Goal: Task Accomplishment & Management: Use online tool/utility

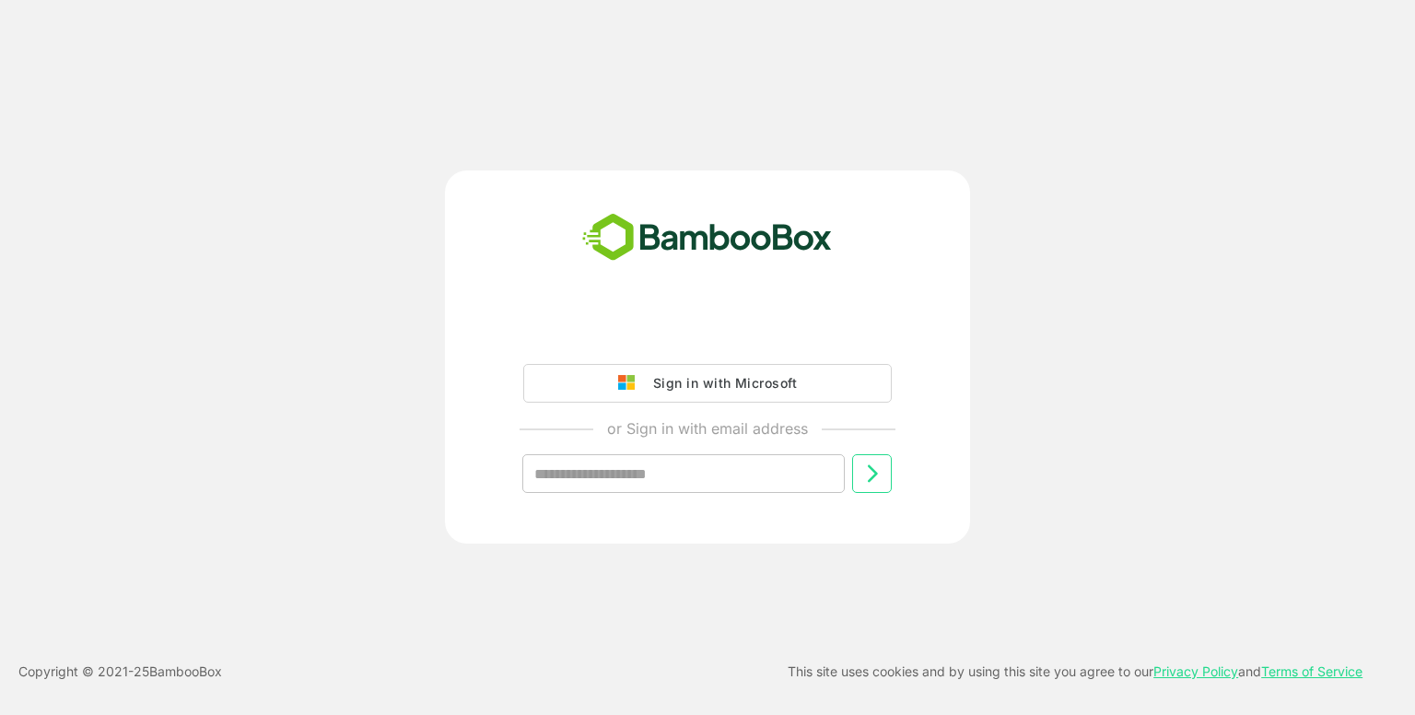
click at [727, 347] on div "Sign in with Microsoft or Sign in with email address ​" at bounding box center [707, 417] width 459 height 210
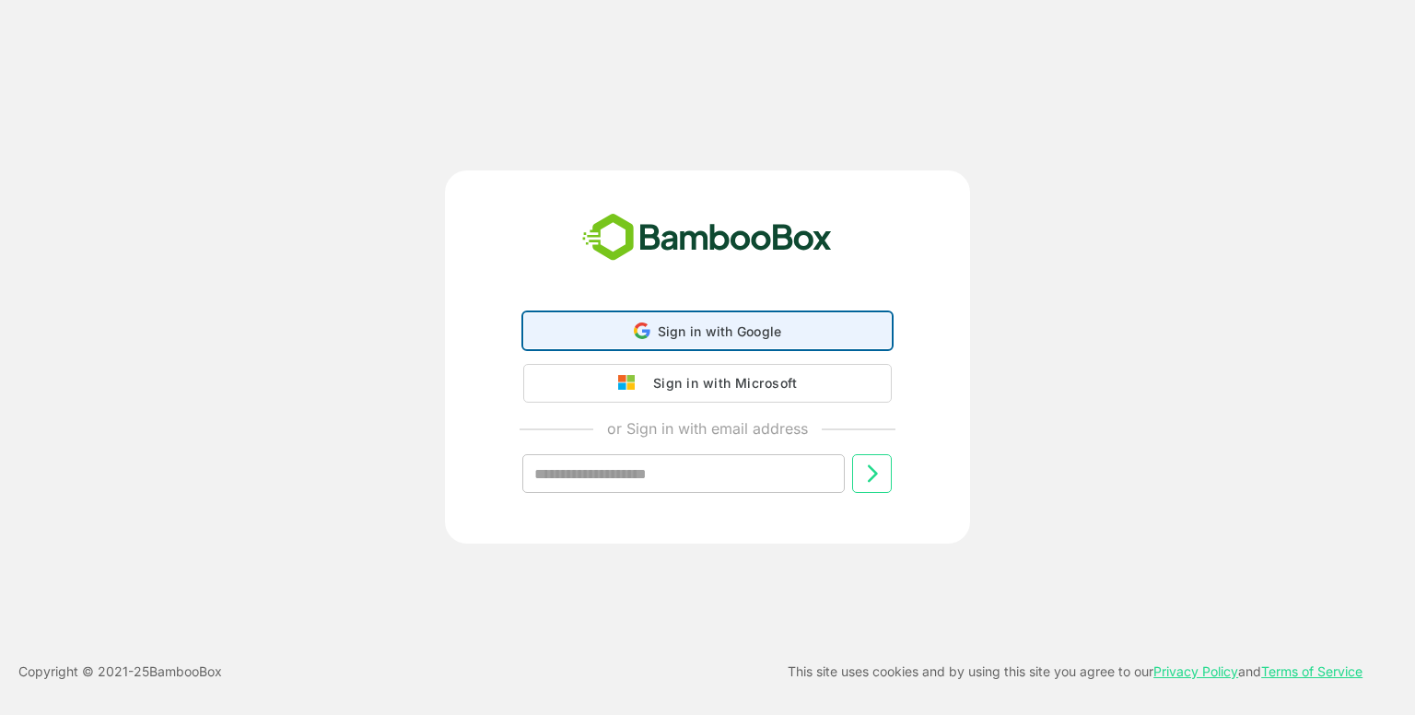
click at [727, 347] on div "Sign in with Google Sign in with Google. Opens in new tab" at bounding box center [707, 330] width 344 height 35
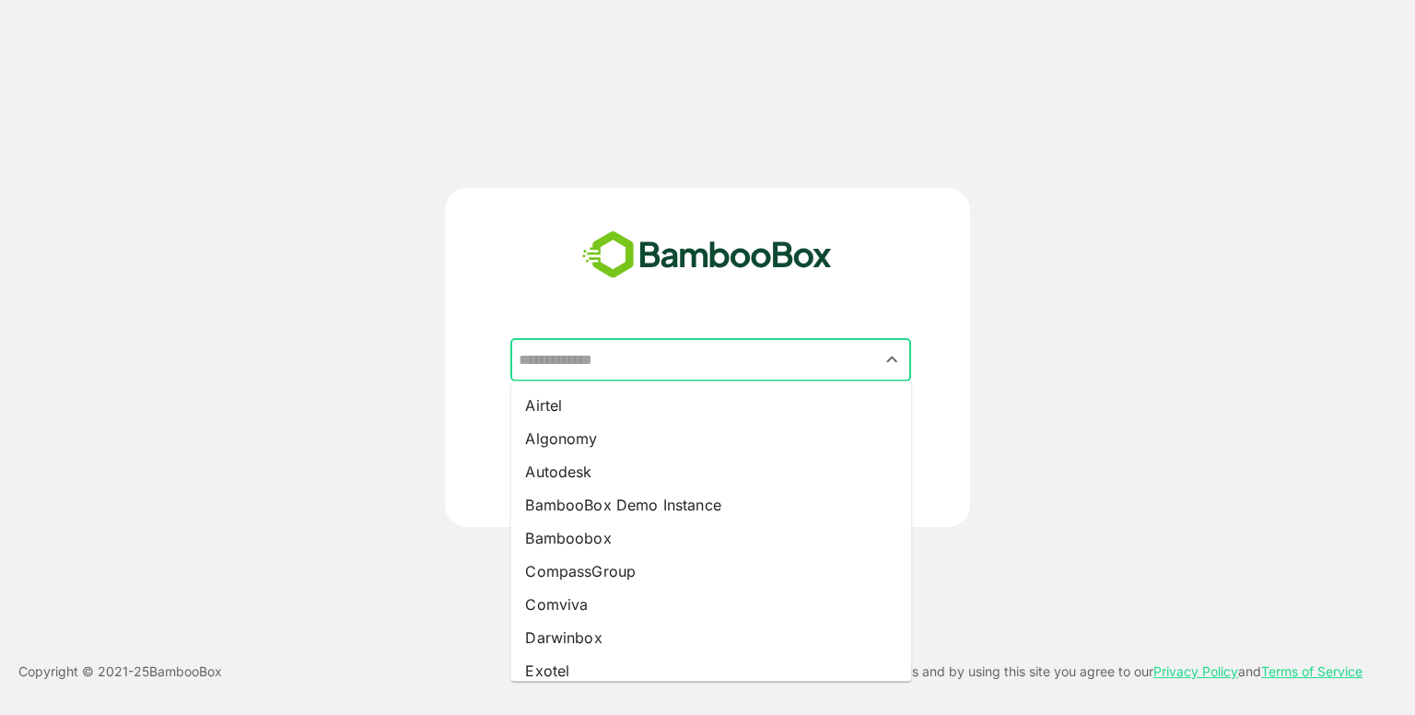
click at [613, 350] on input "text" at bounding box center [710, 360] width 393 height 35
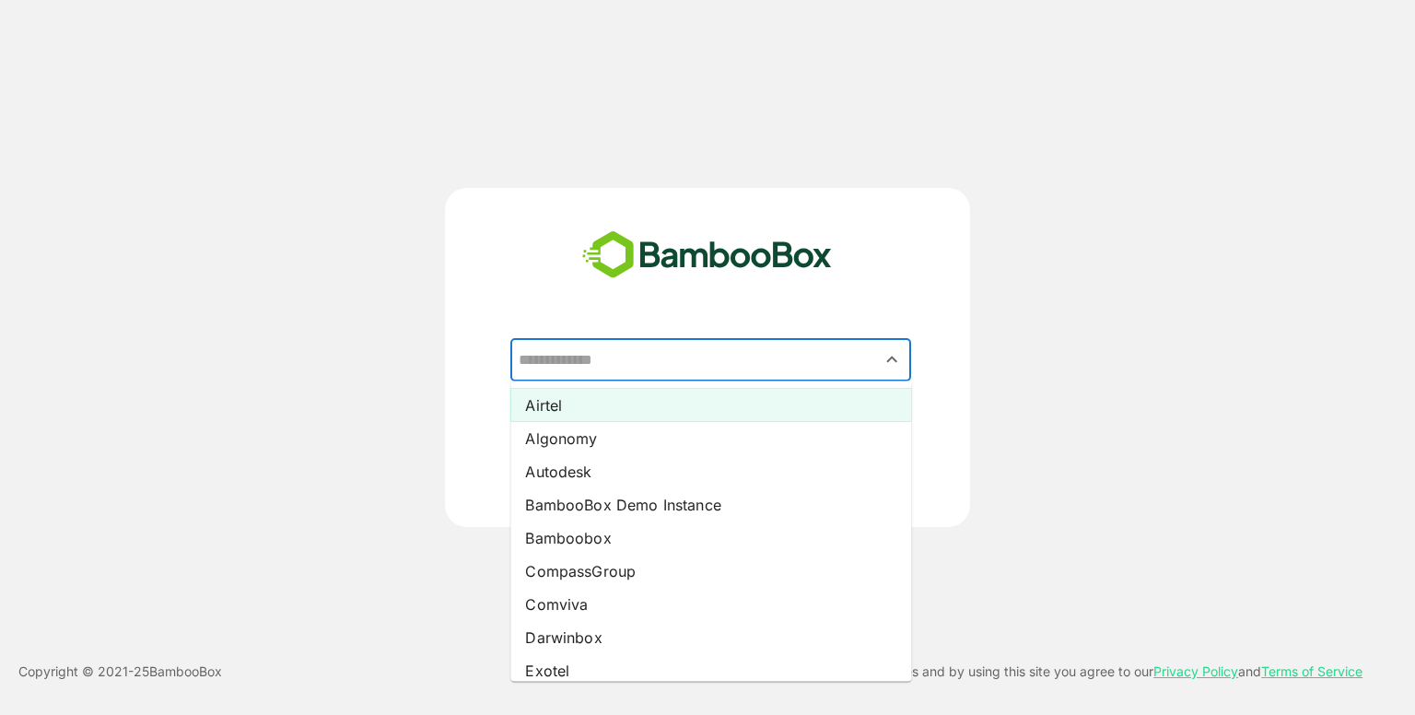
click at [593, 406] on li "Airtel" at bounding box center [710, 405] width 401 height 33
click at [623, 350] on input "******" at bounding box center [710, 360] width 393 height 35
click at [623, 445] on li "Algonomy" at bounding box center [710, 438] width 401 height 33
type input "********"
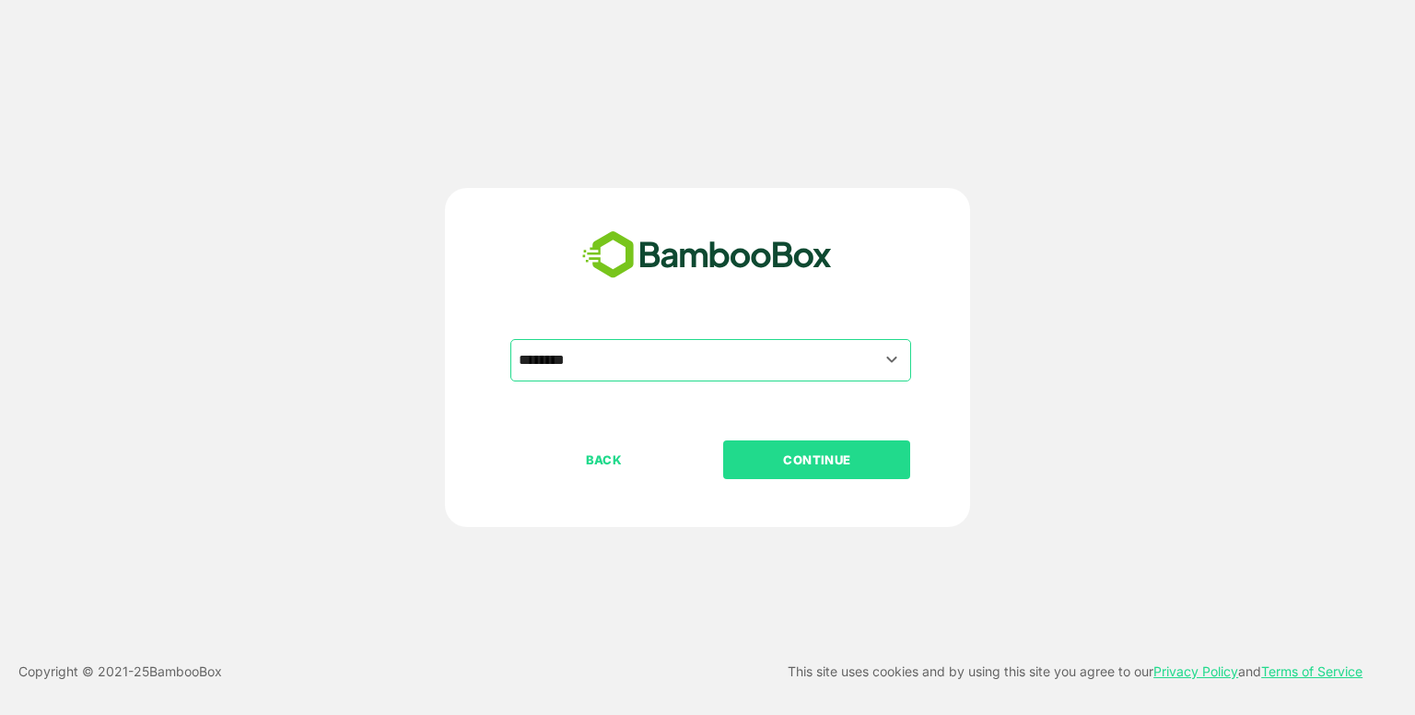
click at [796, 454] on p "CONTINUE" at bounding box center [817, 459] width 184 height 20
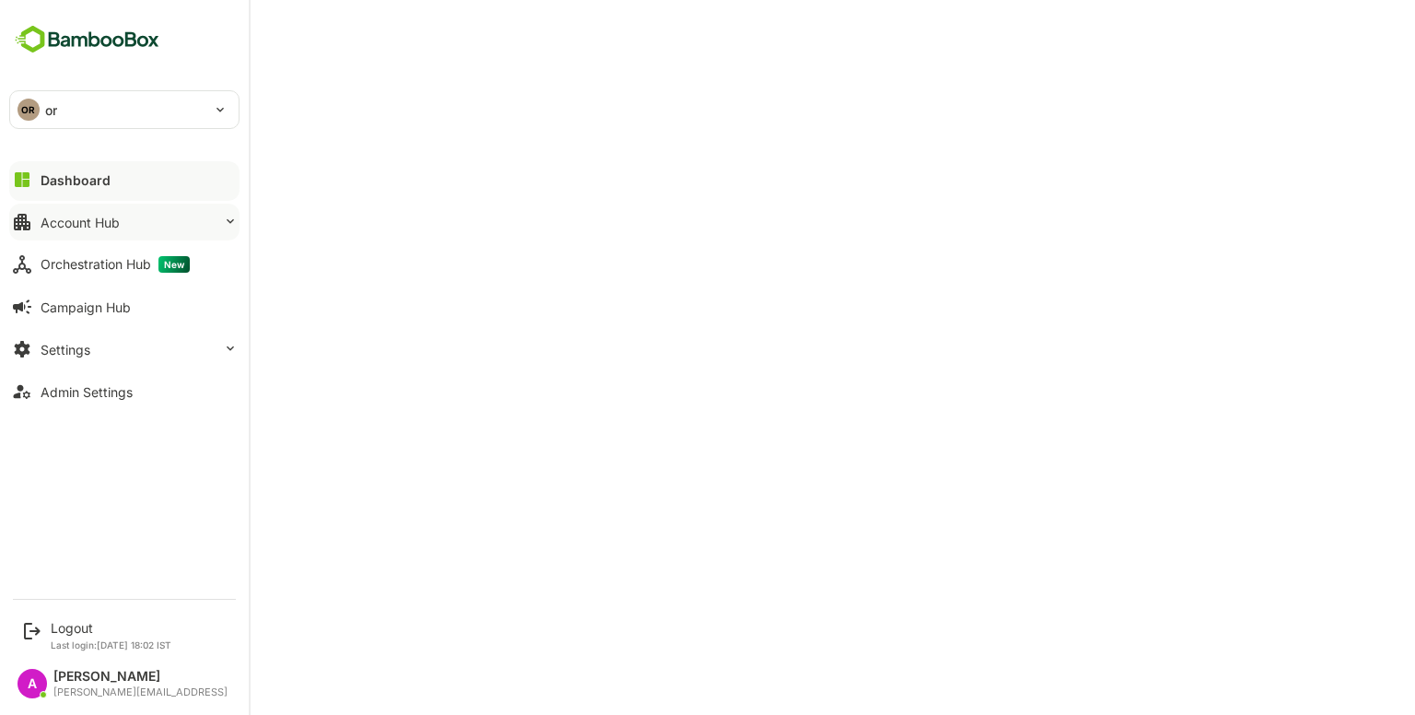
click at [134, 231] on button "Account Hub" at bounding box center [124, 222] width 230 height 37
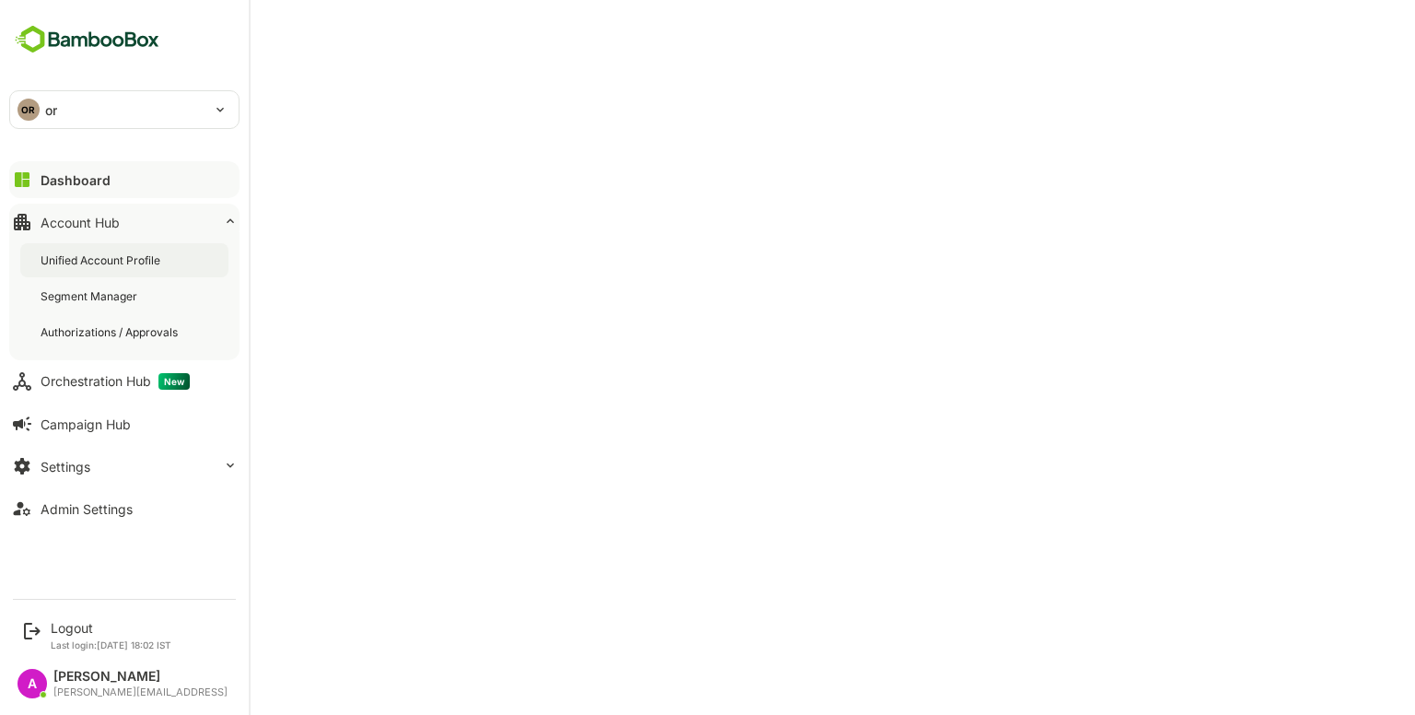
click at [151, 251] on div "Unified Account Profile" at bounding box center [124, 260] width 208 height 34
click at [79, 629] on div "Logout" at bounding box center [111, 628] width 121 height 16
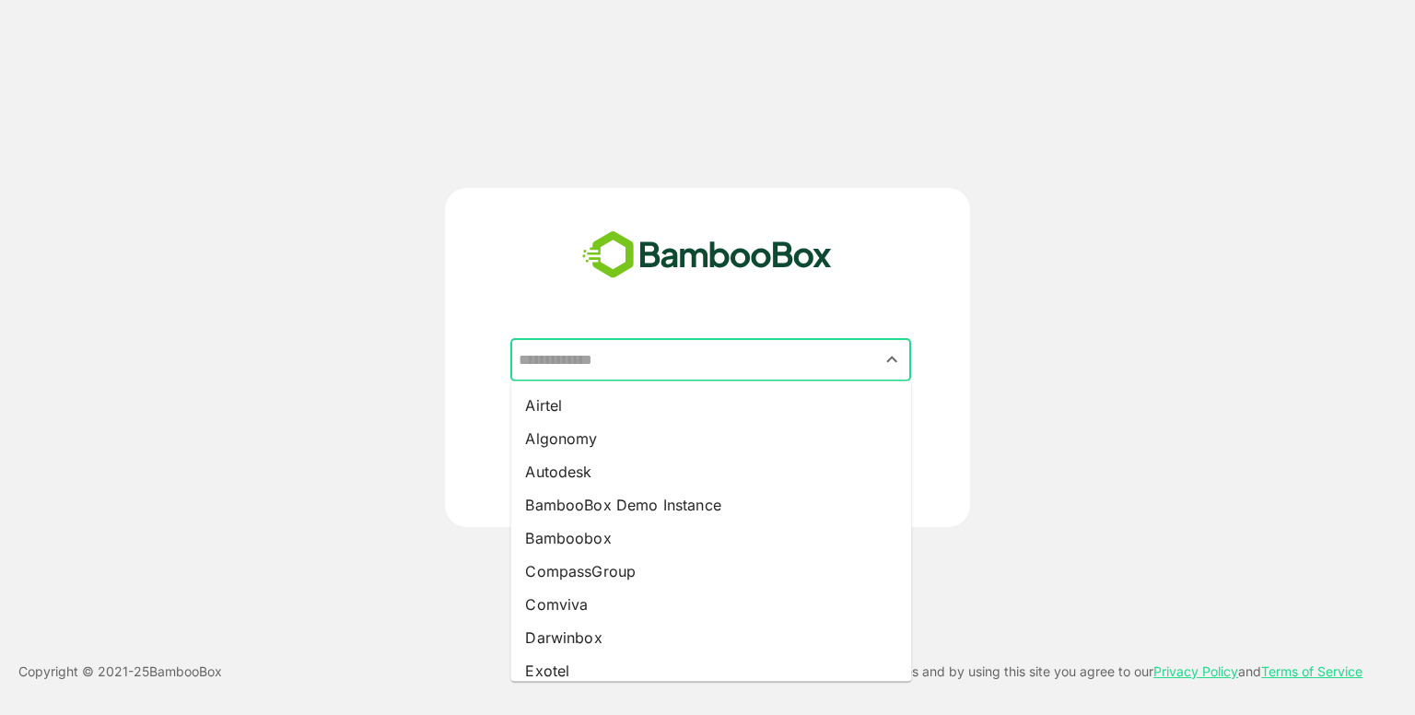
click at [751, 367] on input "text" at bounding box center [710, 360] width 393 height 35
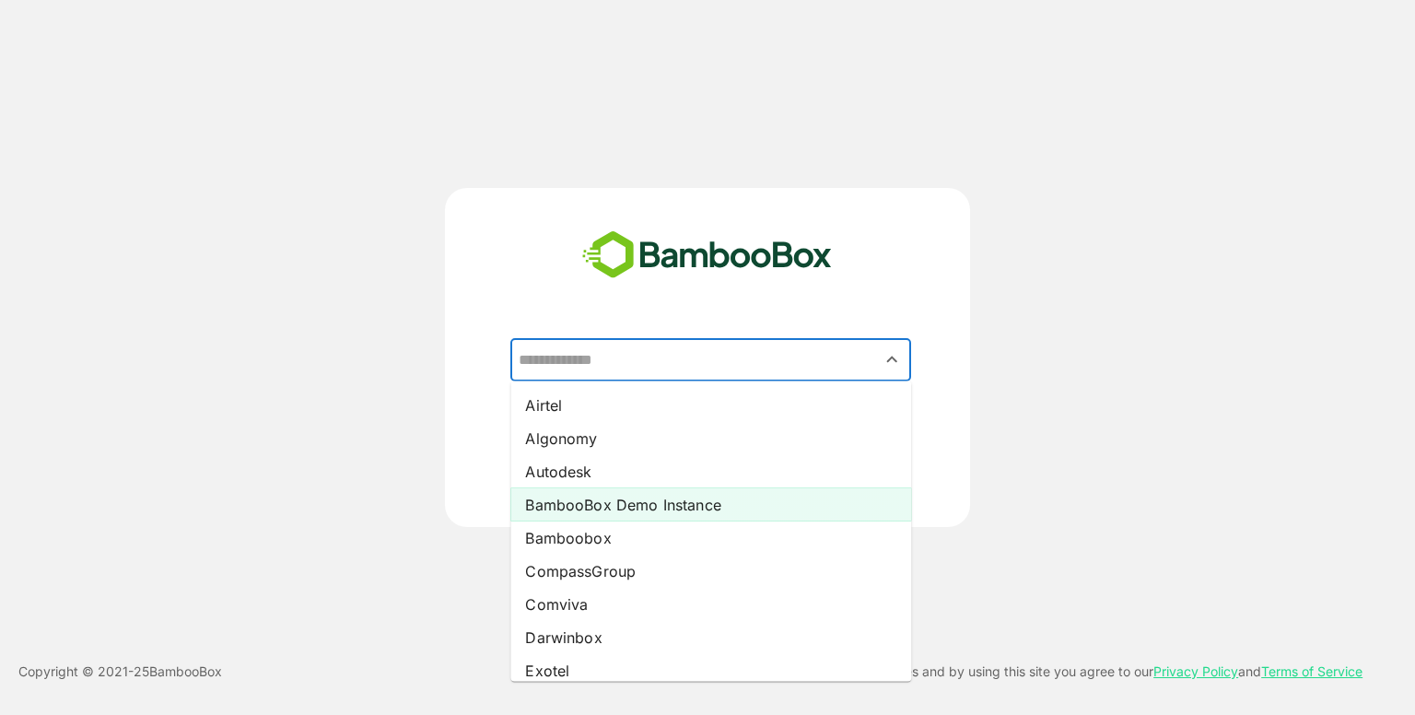
click at [607, 499] on li "BambooBox Demo Instance" at bounding box center [710, 504] width 401 height 33
type input "**********"
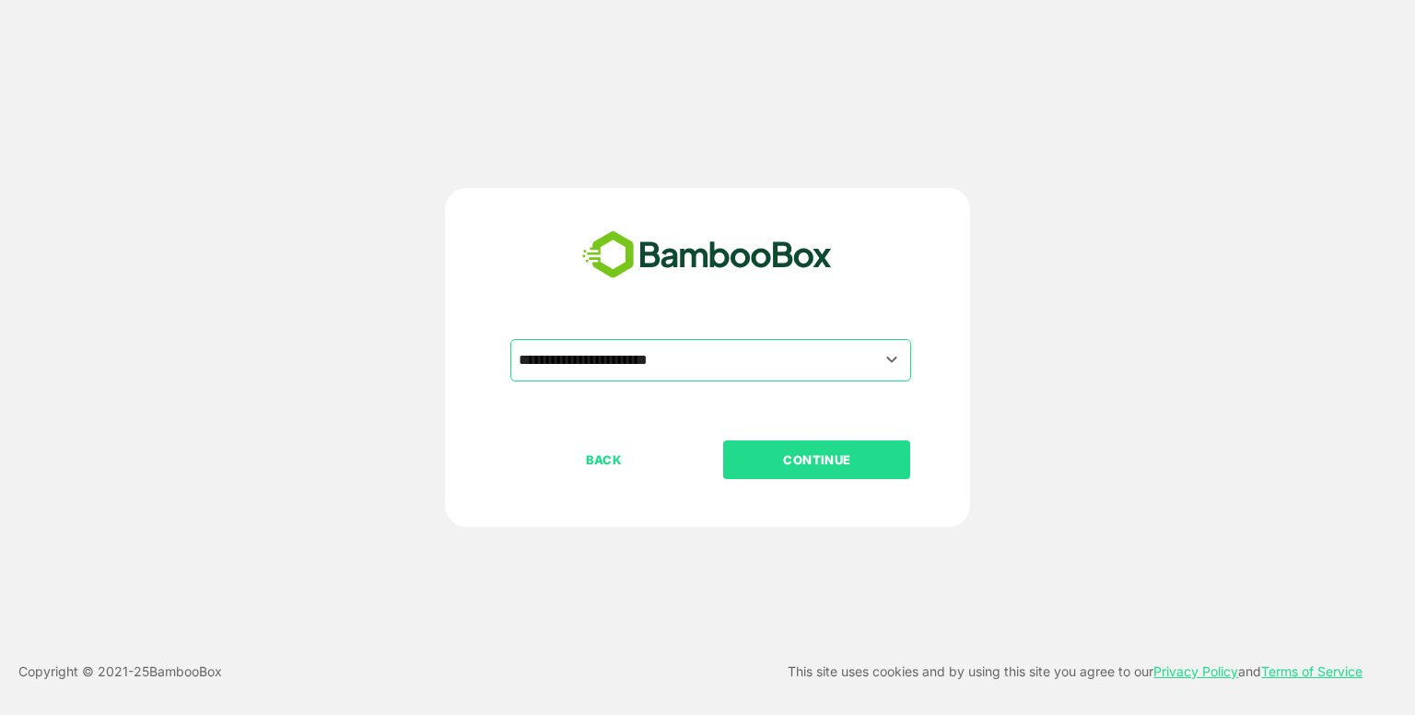
click at [807, 469] on p "CONTINUE" at bounding box center [817, 459] width 184 height 20
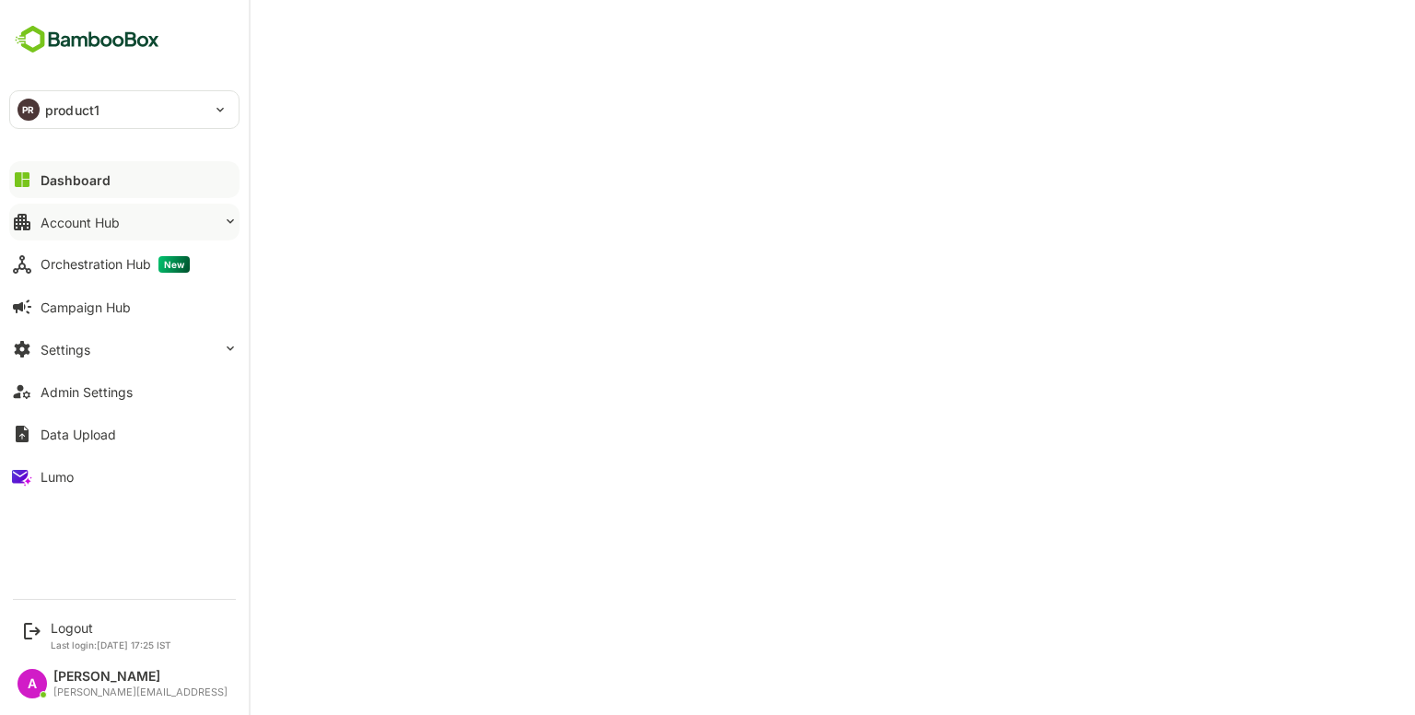
click at [74, 229] on button "Account Hub" at bounding box center [124, 222] width 230 height 37
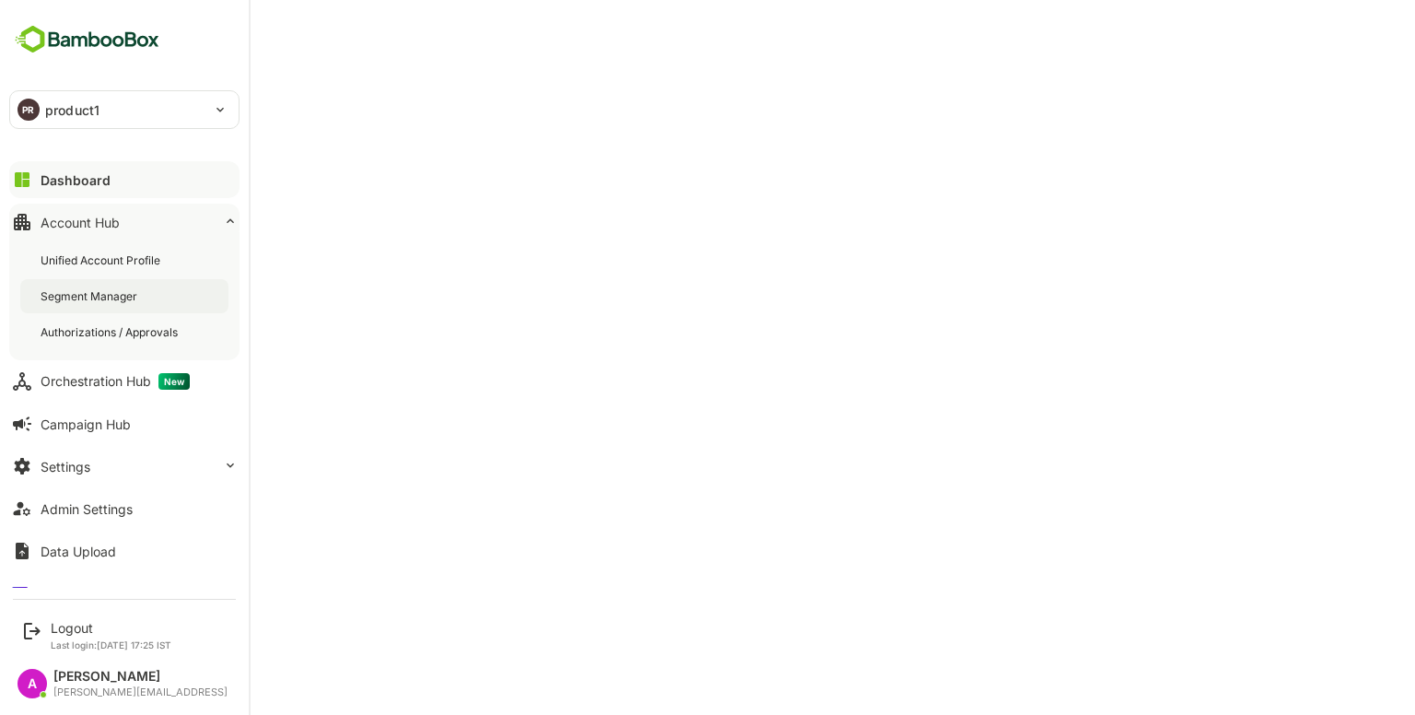
click at [129, 294] on div "Segment Manager" at bounding box center [91, 296] width 100 height 16
